Goal: Task Accomplishment & Management: Use online tool/utility

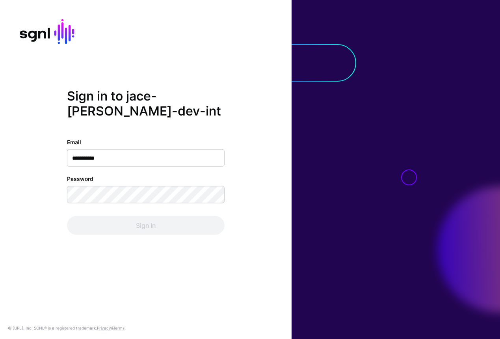
type input "**********"
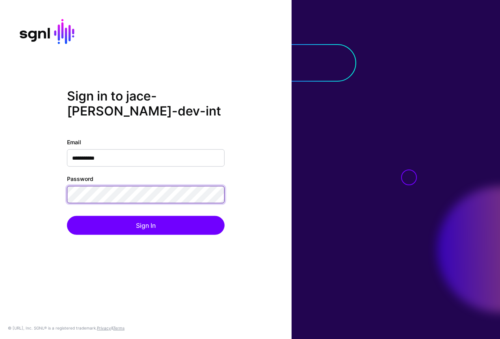
click at [67, 215] on button "Sign In" at bounding box center [146, 224] width 158 height 19
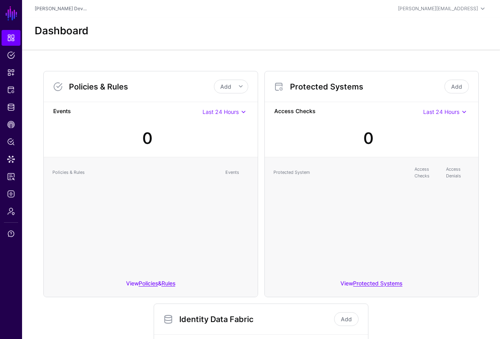
click at [295, 9] on div "[PERSON_NAME] Dev..." at bounding box center [186, 8] width 302 height 7
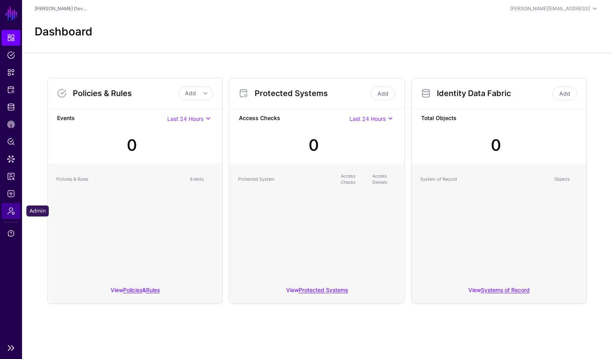
click at [15, 213] on span "Admin" at bounding box center [11, 211] width 8 height 8
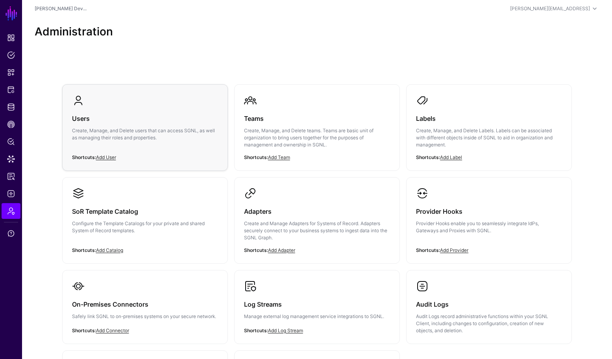
click at [142, 127] on p "Create, Manage, and Delete users that can access SGNL, as well as managing thei…" at bounding box center [145, 134] width 146 height 14
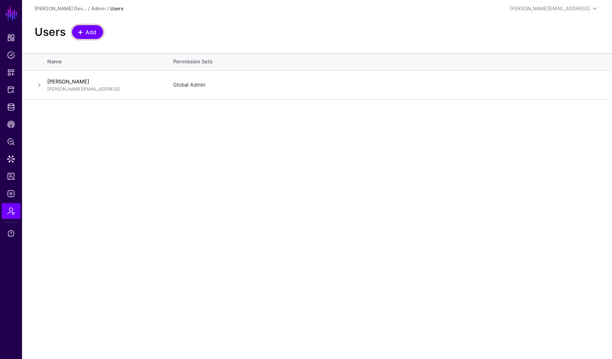
click at [93, 37] on link "Add" at bounding box center [87, 32] width 31 height 14
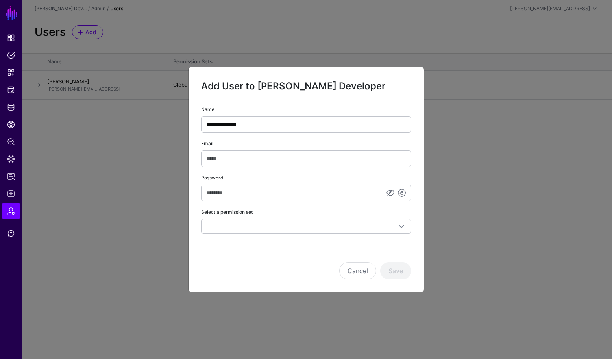
type input "**********"
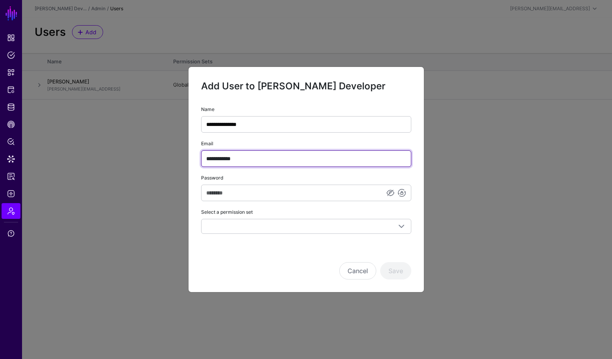
type input "**********"
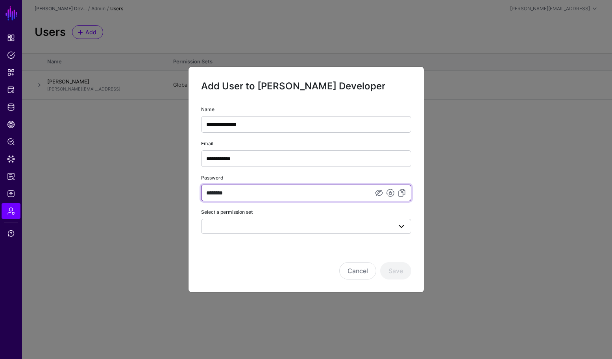
type input "********"
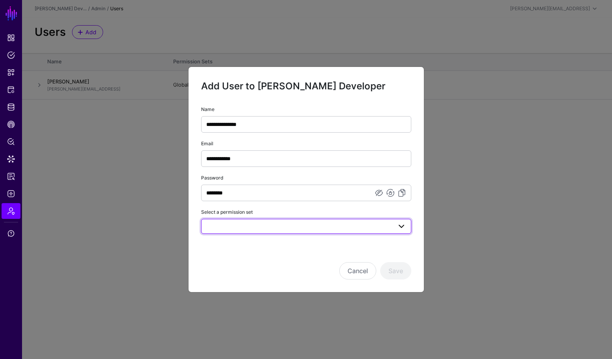
click at [371, 219] on link at bounding box center [306, 226] width 210 height 15
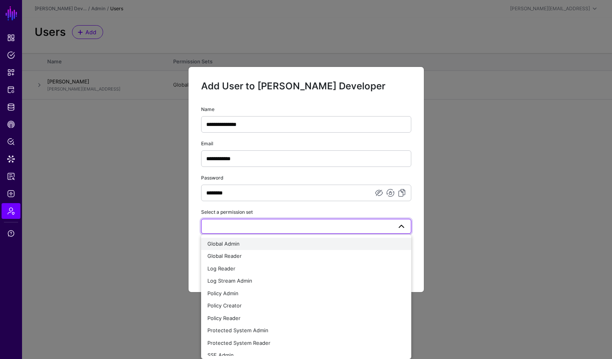
click at [273, 241] on div "Global Admin" at bounding box center [307, 244] width 198 height 8
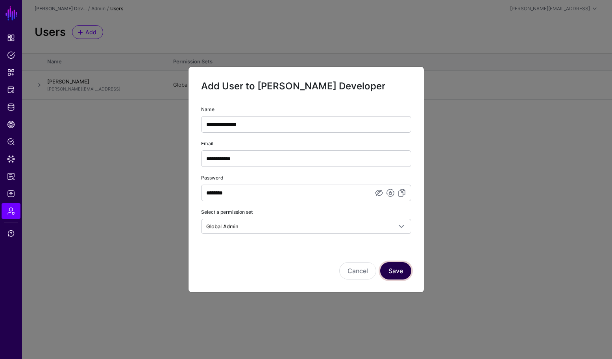
click at [403, 278] on button "Save" at bounding box center [395, 270] width 31 height 17
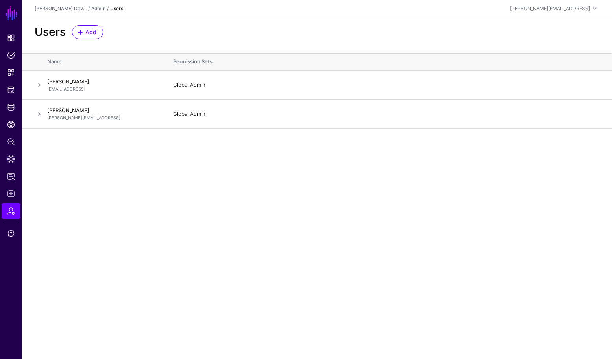
drag, startPoint x: 156, startPoint y: 228, endPoint x: 147, endPoint y: 234, distance: 10.8
click at [156, 228] on main "SGNL Dashboard Policies Snippets Protected Systems Identity Data Fabric CAEP Hu…" at bounding box center [306, 179] width 612 height 359
drag, startPoint x: 215, startPoint y: 248, endPoint x: 441, endPoint y: 171, distance: 239.1
click at [215, 248] on main "SGNL Dashboard Policies Snippets Protected Systems Identity Data Fabric CAEP Hu…" at bounding box center [306, 179] width 612 height 359
click at [499, 3] on header "Jace Yarborough's Dev... / Admin / Users joe@sgnl.ai Joe Welsh joe@sgnl.ai Jace…" at bounding box center [317, 8] width 590 height 17
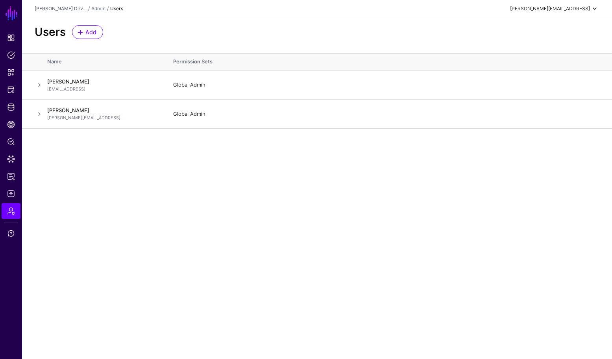
click at [499, 7] on div "[PERSON_NAME][EMAIL_ADDRESS]" at bounding box center [550, 8] width 80 height 7
click at [499, 74] on link "Log out" at bounding box center [557, 69] width 86 height 16
click at [595, 8] on span at bounding box center [594, 8] width 9 height 9
click at [543, 66] on div "Log out" at bounding box center [537, 68] width 20 height 7
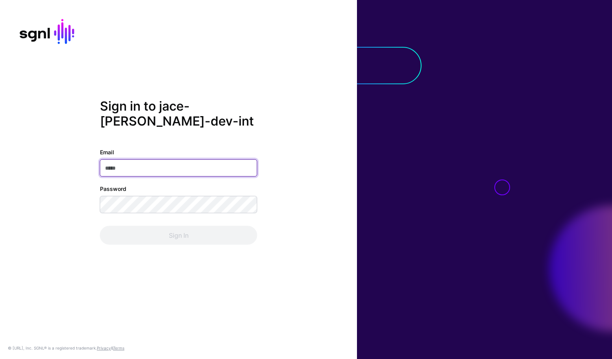
click at [209, 164] on input "Email" at bounding box center [179, 167] width 158 height 17
type input "**********"
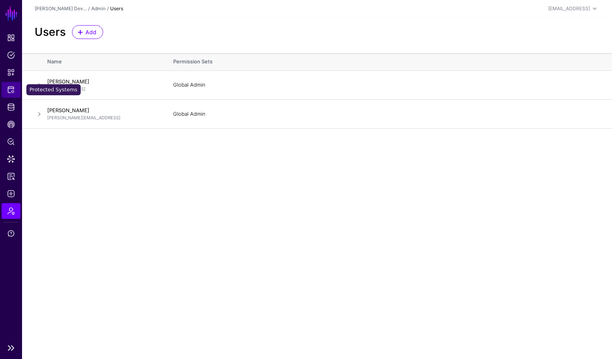
click at [11, 94] on link "Protected Systems" at bounding box center [11, 90] width 19 height 16
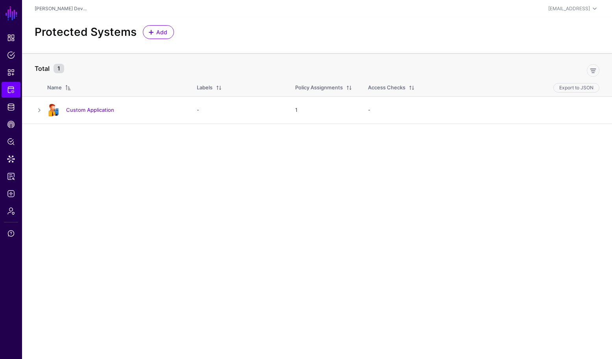
drag, startPoint x: 100, startPoint y: 111, endPoint x: 104, endPoint y: 108, distance: 5.0
click at [100, 111] on link "Custom Application" at bounding box center [90, 110] width 48 height 6
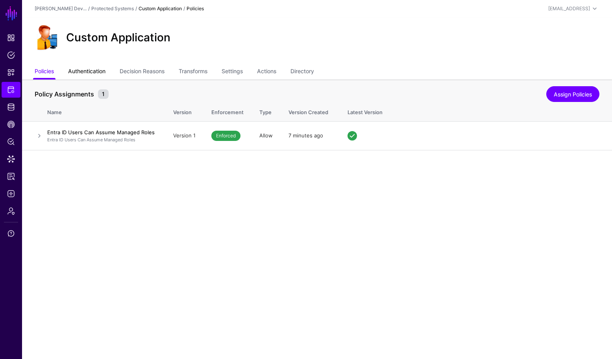
click at [95, 70] on link "Authentication" at bounding box center [86, 72] width 37 height 15
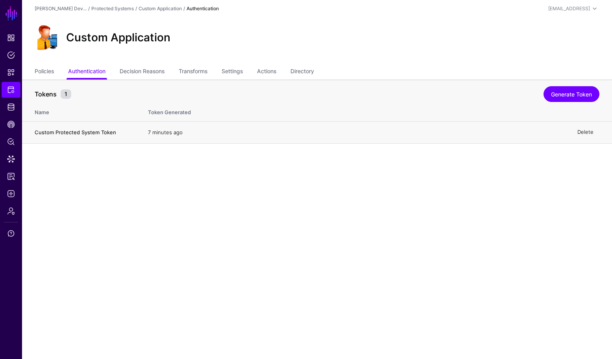
click at [187, 130] on link "Delete" at bounding box center [586, 132] width 16 height 6
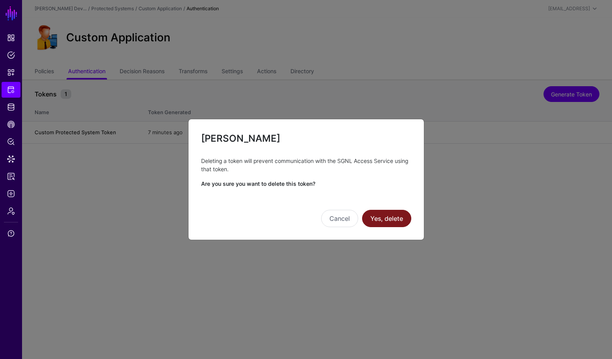
click at [187, 223] on button "Yes, delete" at bounding box center [386, 218] width 49 height 17
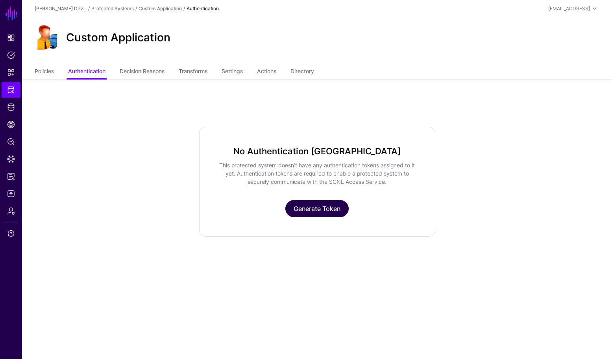
click at [187, 207] on link "Generate Token" at bounding box center [317, 208] width 63 height 17
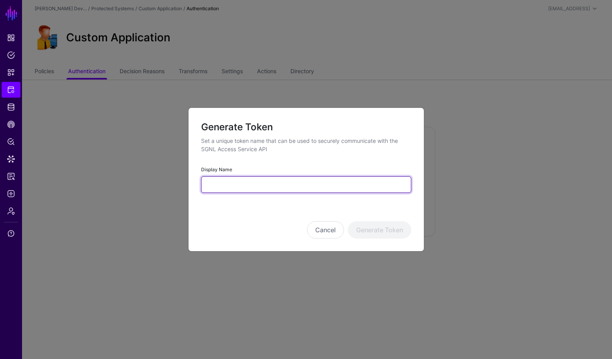
click at [187, 188] on input "Display Name" at bounding box center [306, 184] width 210 height 17
type input "**********"
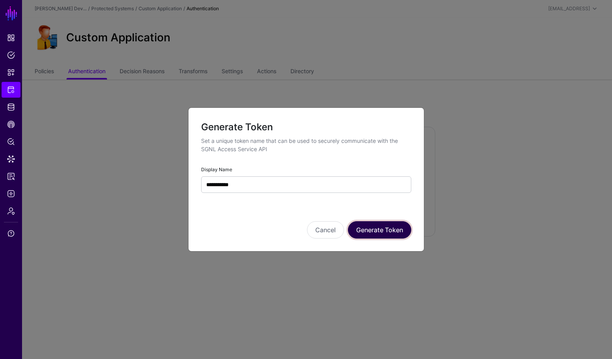
click at [187, 231] on button "Generate Token" at bounding box center [379, 229] width 63 height 17
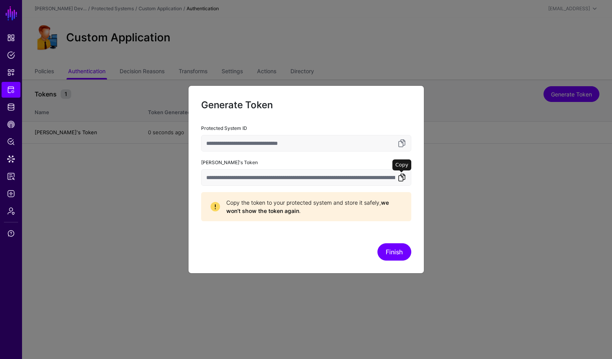
click at [187, 176] on link at bounding box center [401, 177] width 9 height 9
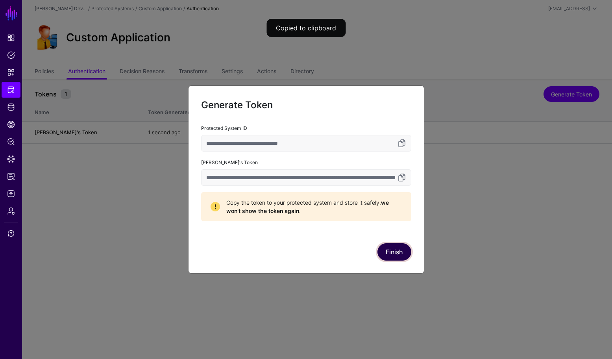
click at [187, 249] on button "Finish" at bounding box center [395, 251] width 34 height 17
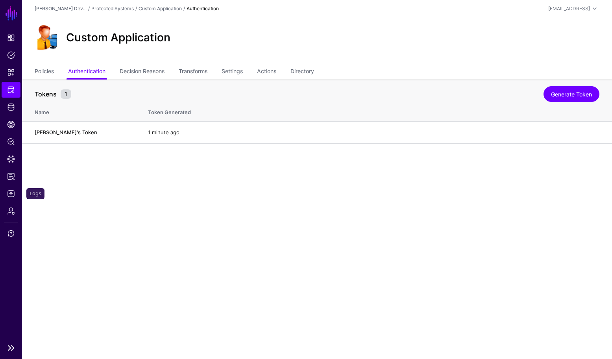
click at [18, 185] on ul "Dashboard Policies Snippets Protected Systems Identity Data Fabric CAEP Hub Pol…" at bounding box center [11, 185] width 22 height 310
click at [17, 193] on link "Logs" at bounding box center [11, 194] width 19 height 16
